Goal: Navigation & Orientation: Understand site structure

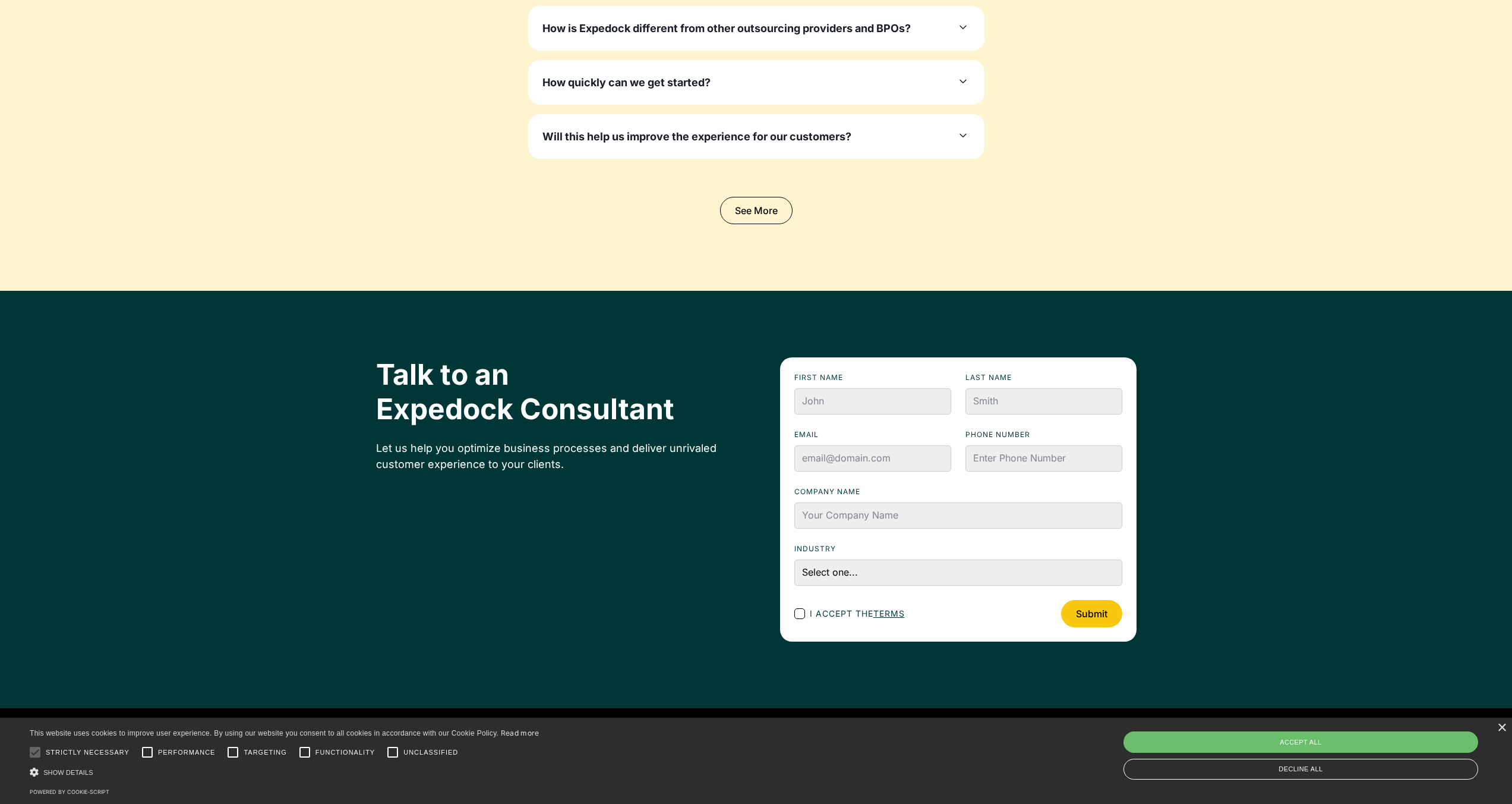
scroll to position [4007, 0]
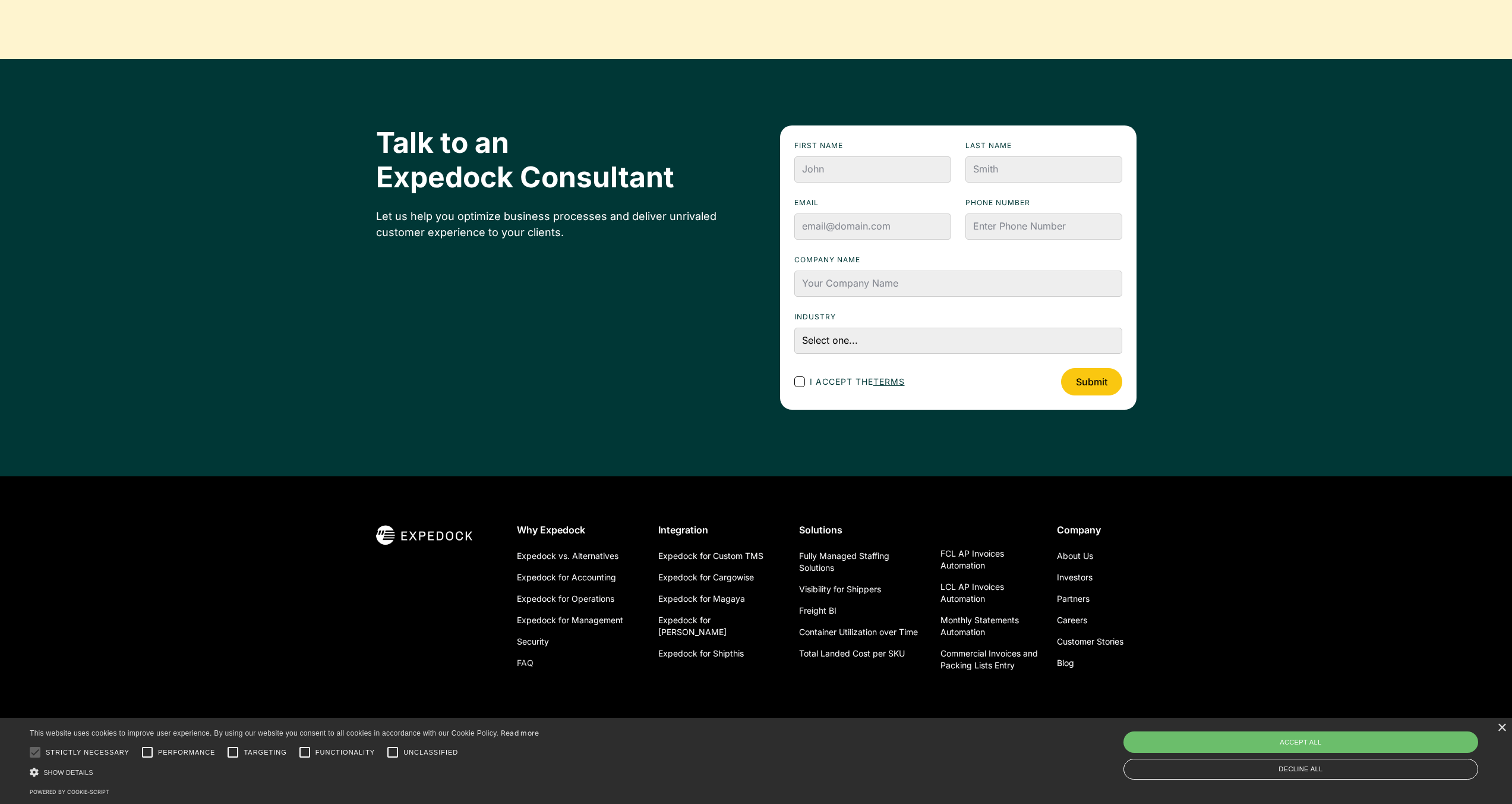
click at [521, 661] on link "FAQ" at bounding box center [526, 663] width 17 height 21
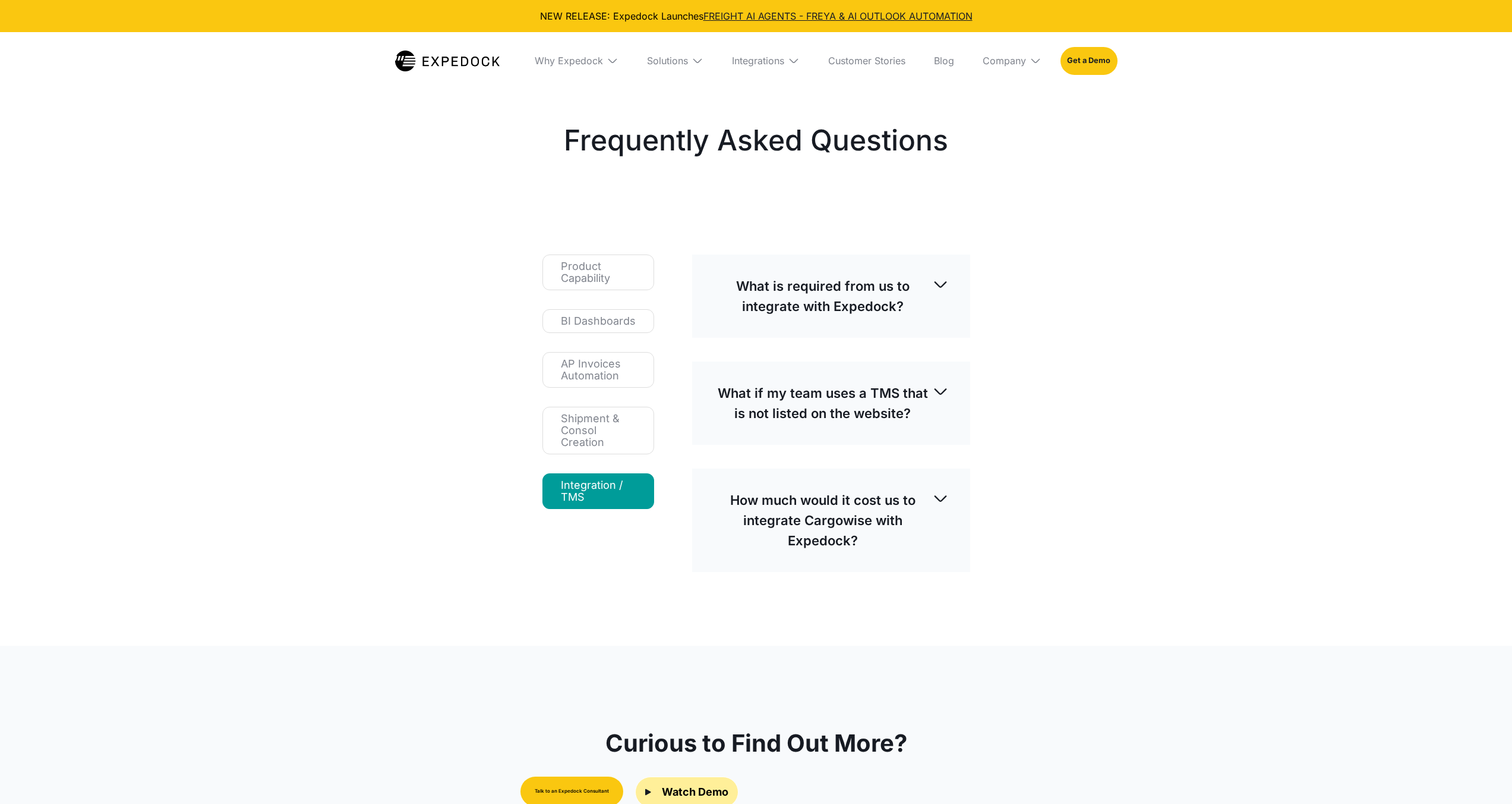
select select
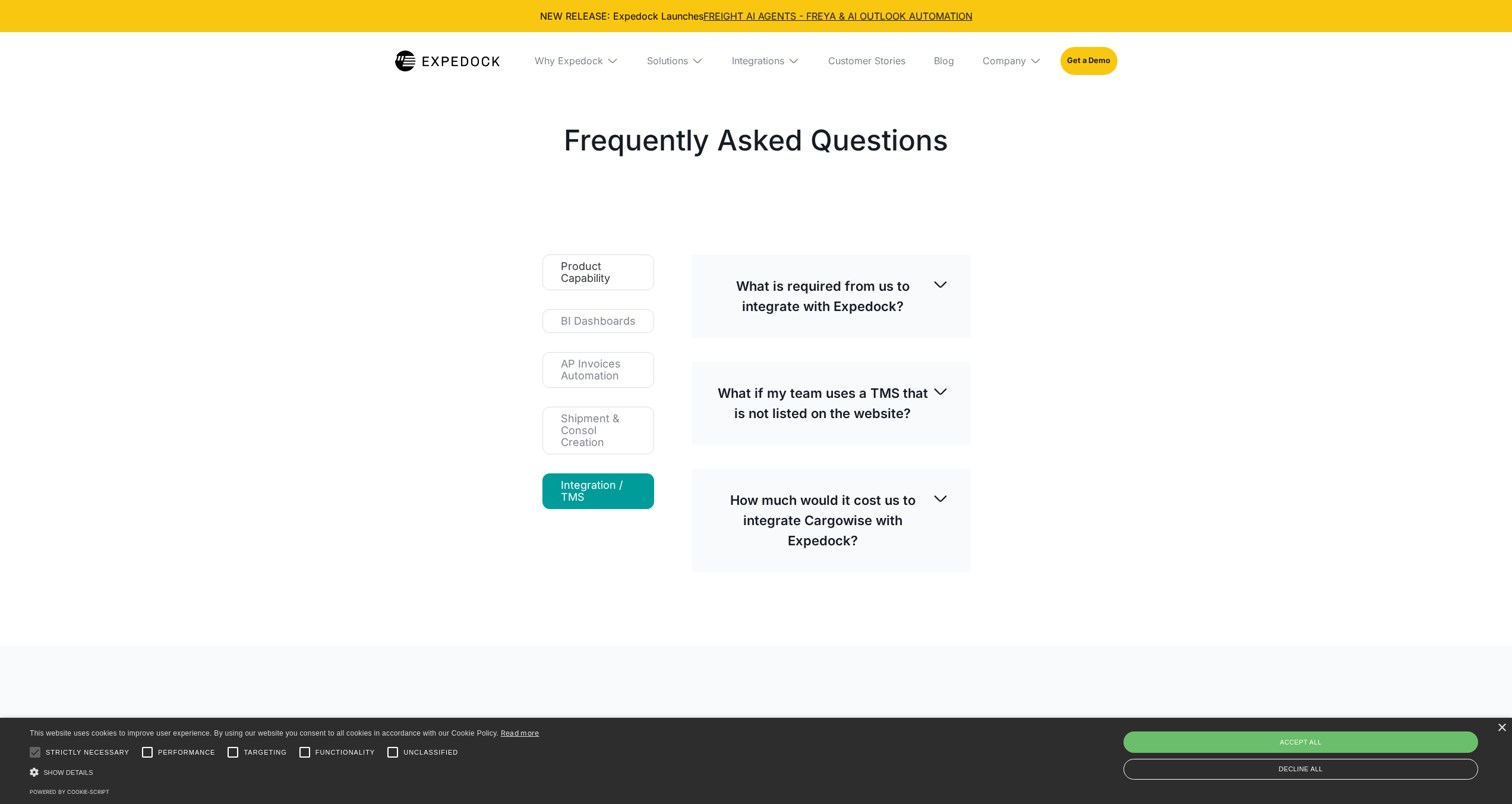
click at [631, 282] on div "Product Capability" at bounding box center [598, 272] width 75 height 24
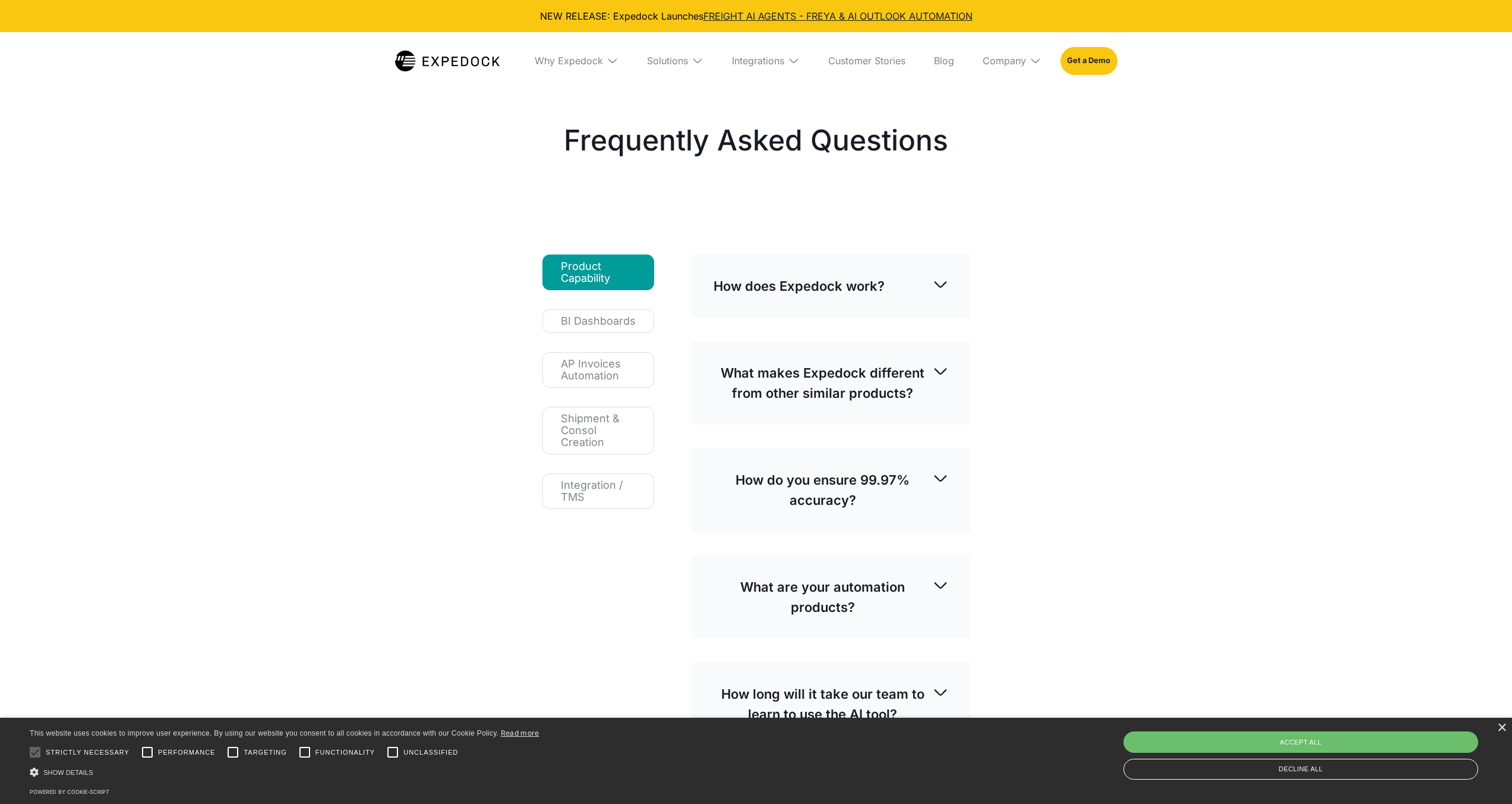
click at [789, 301] on div "How does Expedock work?" at bounding box center [830, 286] width 235 height 40
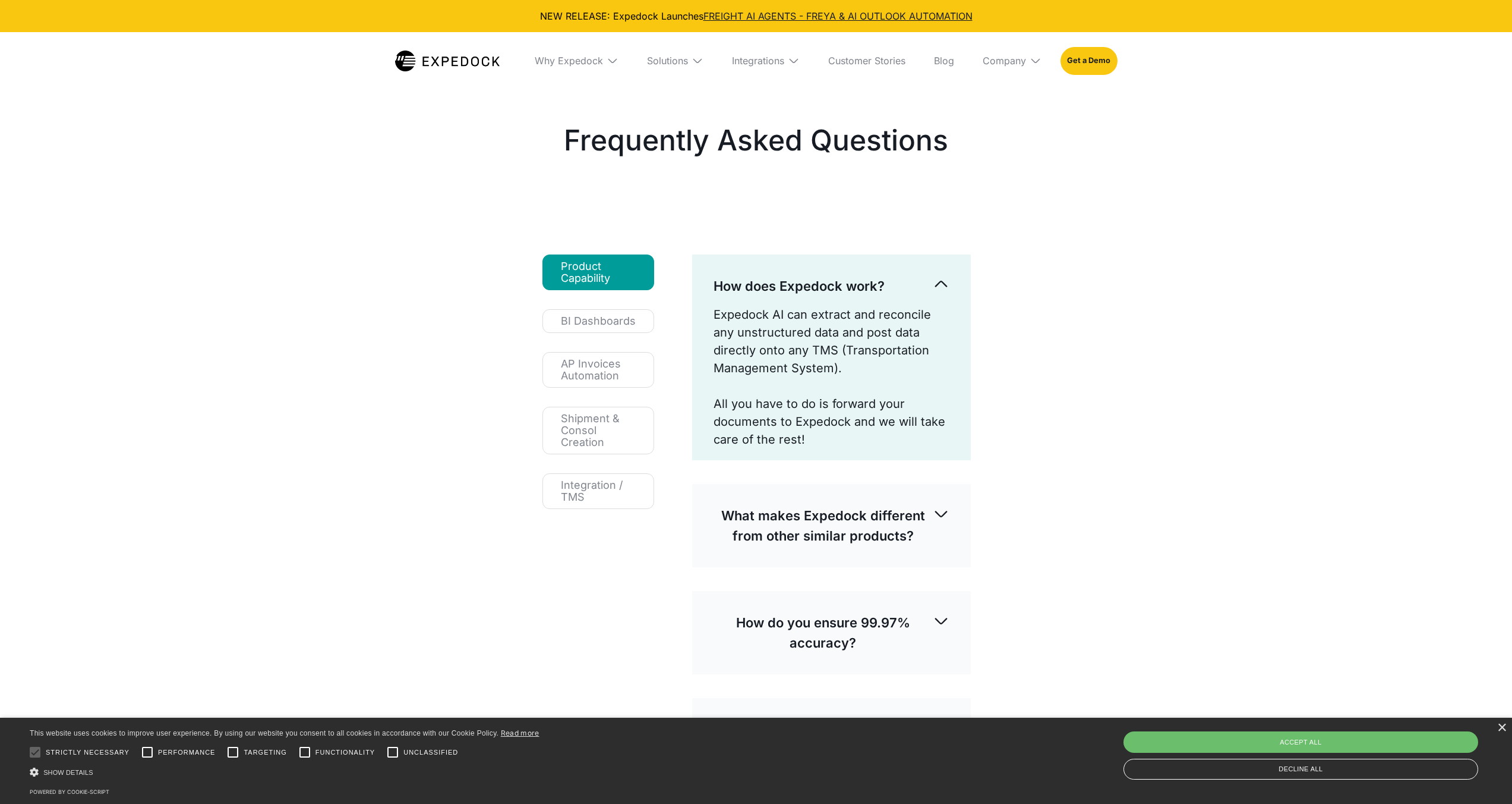
click at [653, 355] on div "Product Capability BI Dashboards AP Invoices Automation Shipment & Consol Creat…" at bounding box center [757, 732] width 505 height 1031
click at [636, 326] on link "BI Dashboards" at bounding box center [598, 321] width 111 height 24
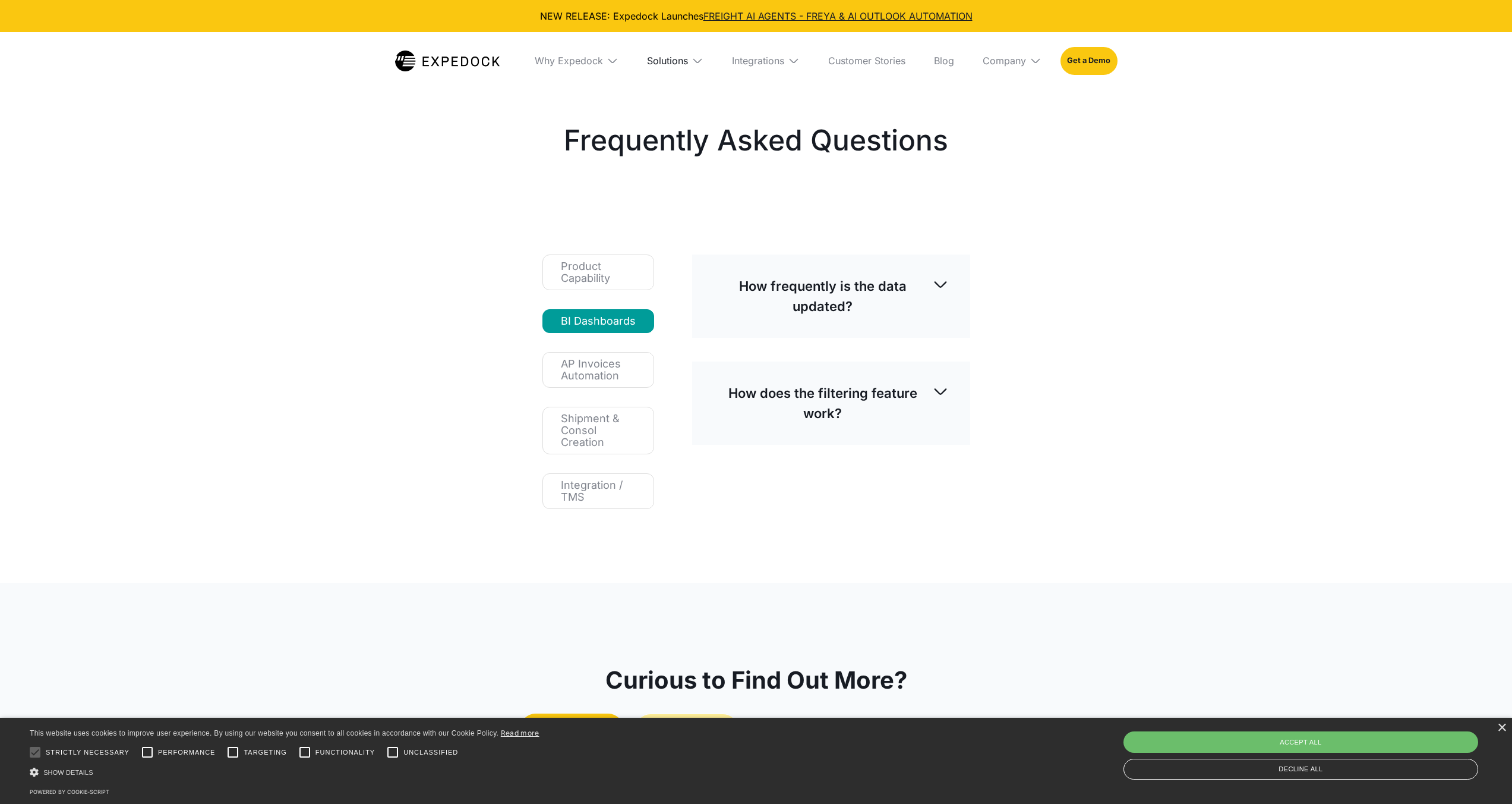
click at [648, 55] on div "Solutions" at bounding box center [667, 60] width 41 height 12
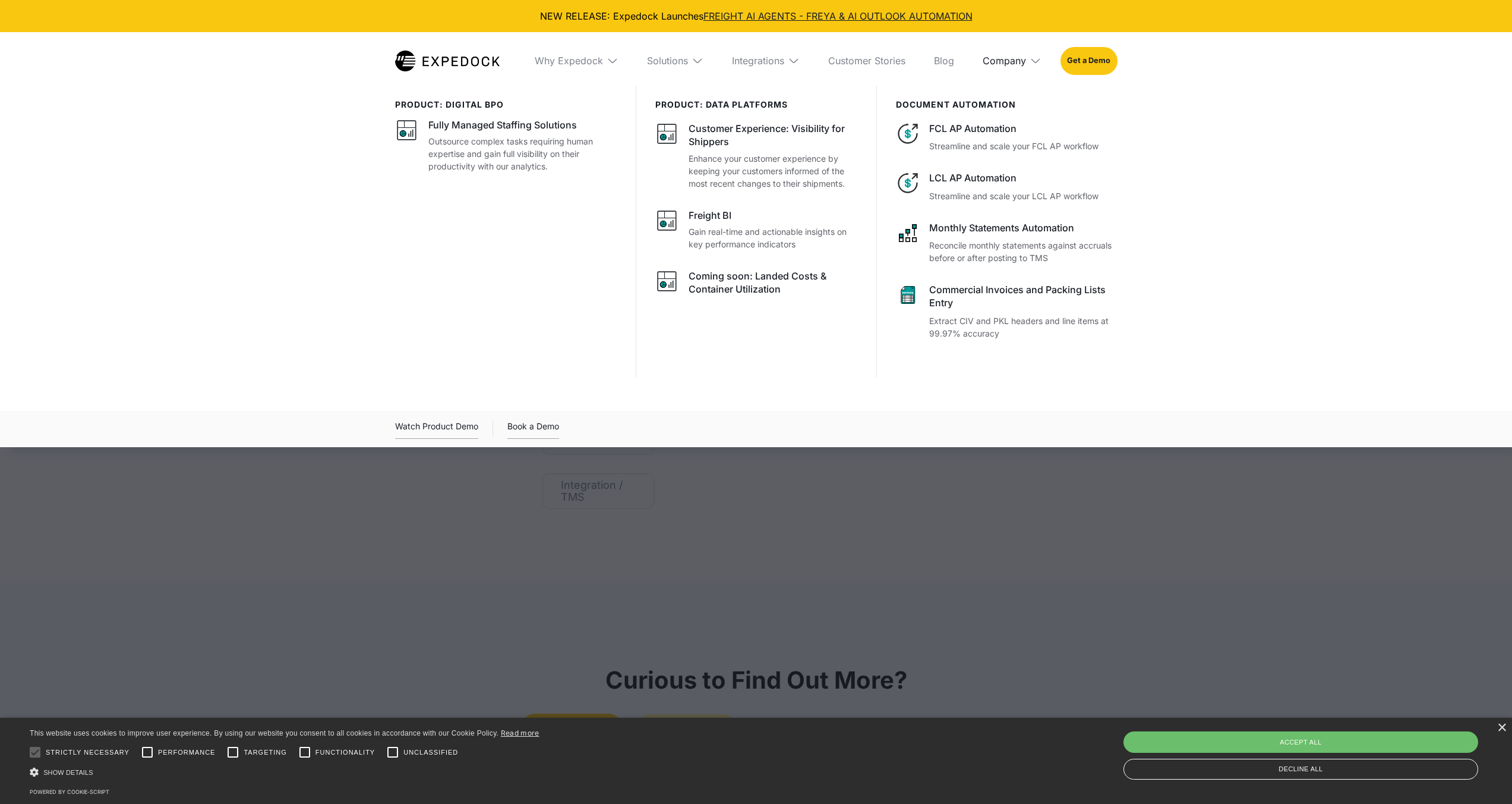
click at [988, 64] on div "Company" at bounding box center [1004, 60] width 43 height 12
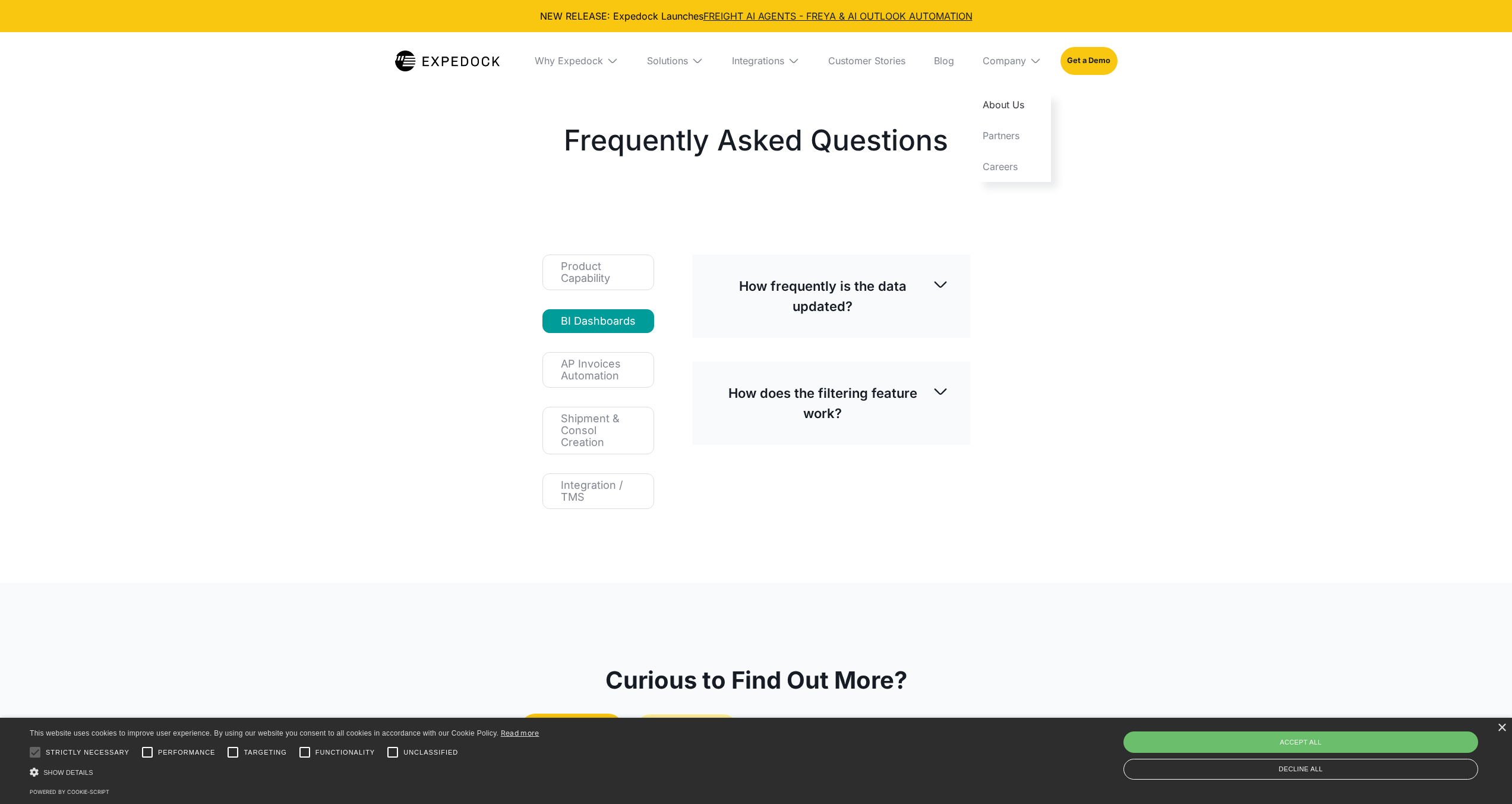
click at [1000, 104] on link "About Us" at bounding box center [1012, 104] width 78 height 31
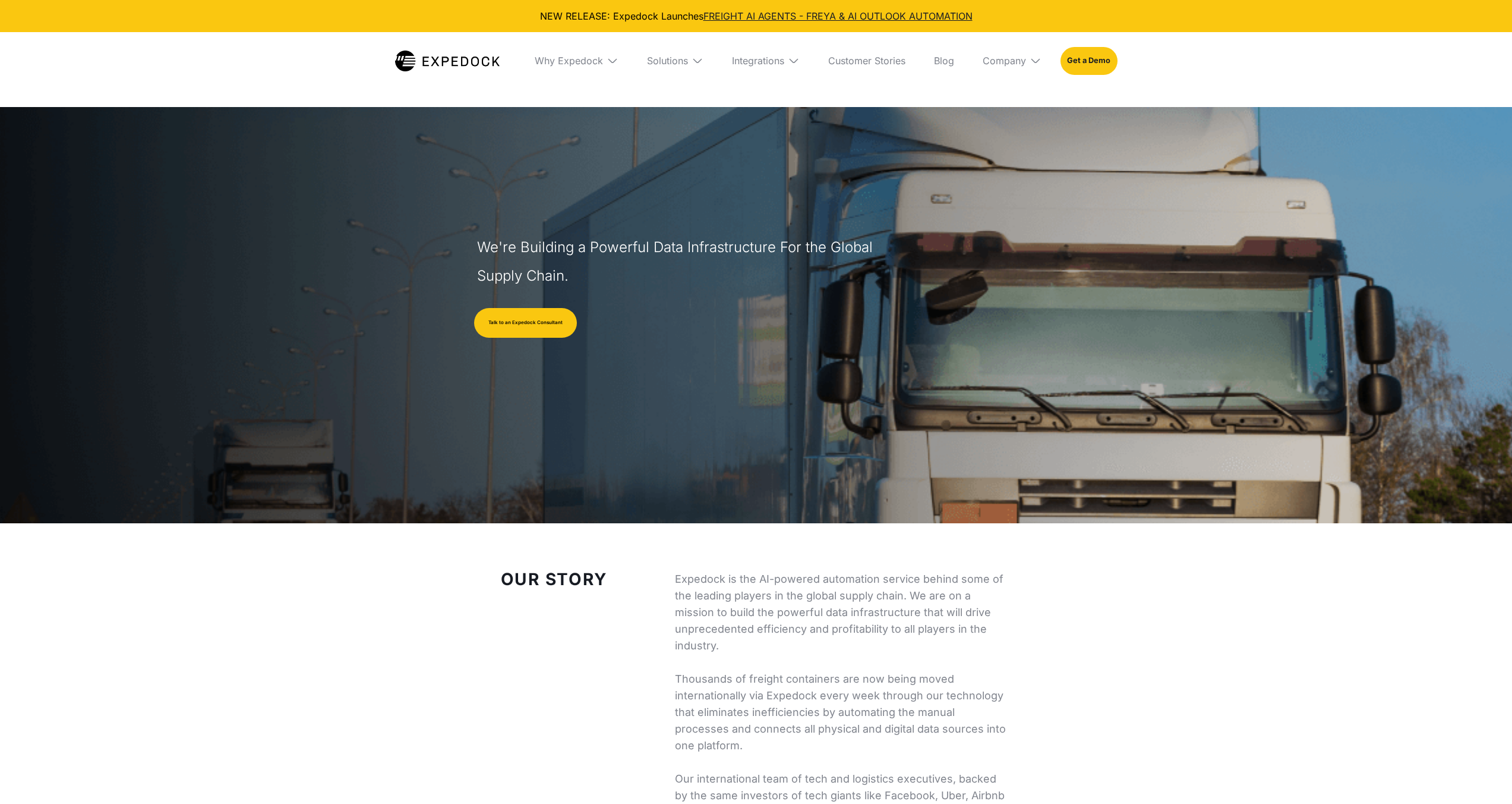
select select
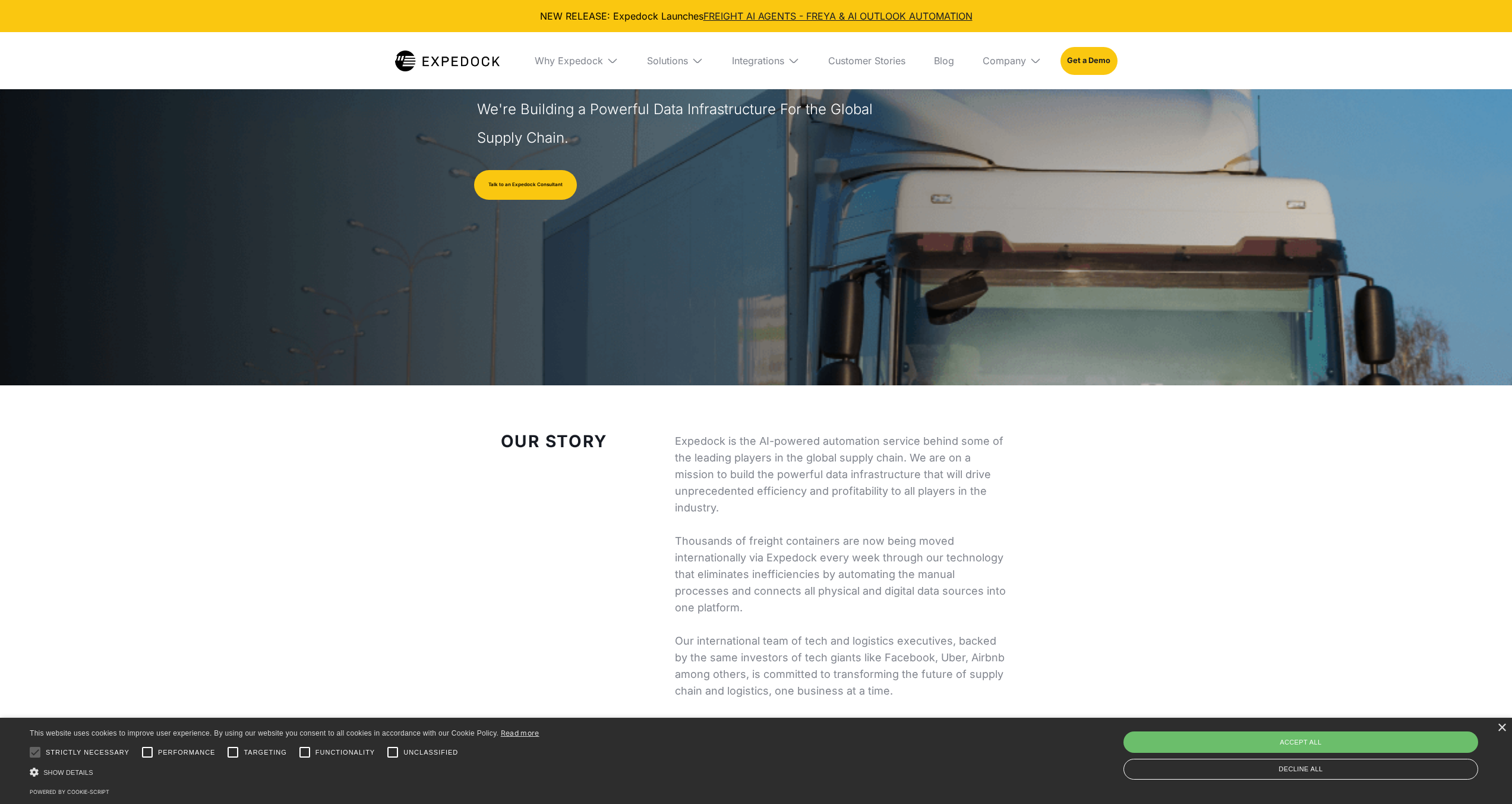
scroll to position [123, 0]
